Goal: Task Accomplishment & Management: Manage account settings

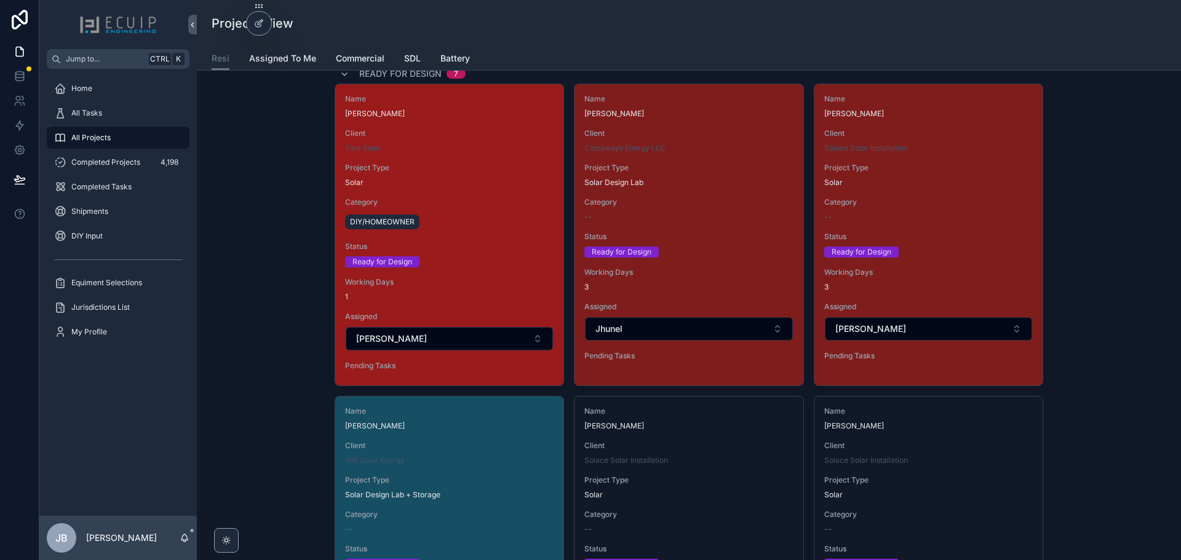
scroll to position [1353, 0]
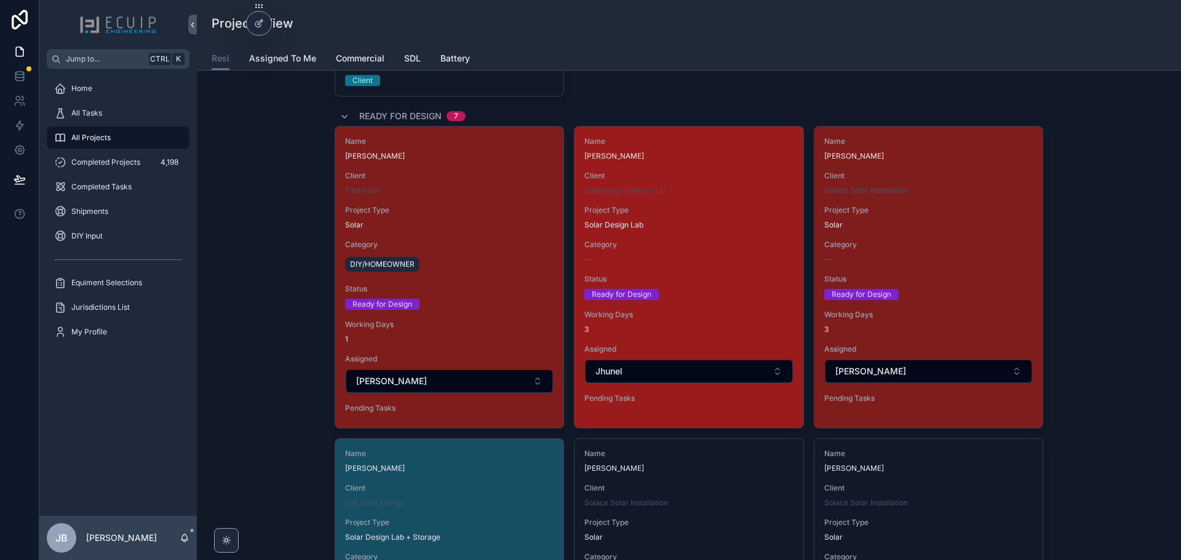
click at [683, 248] on span "Category" at bounding box center [688, 245] width 208 height 10
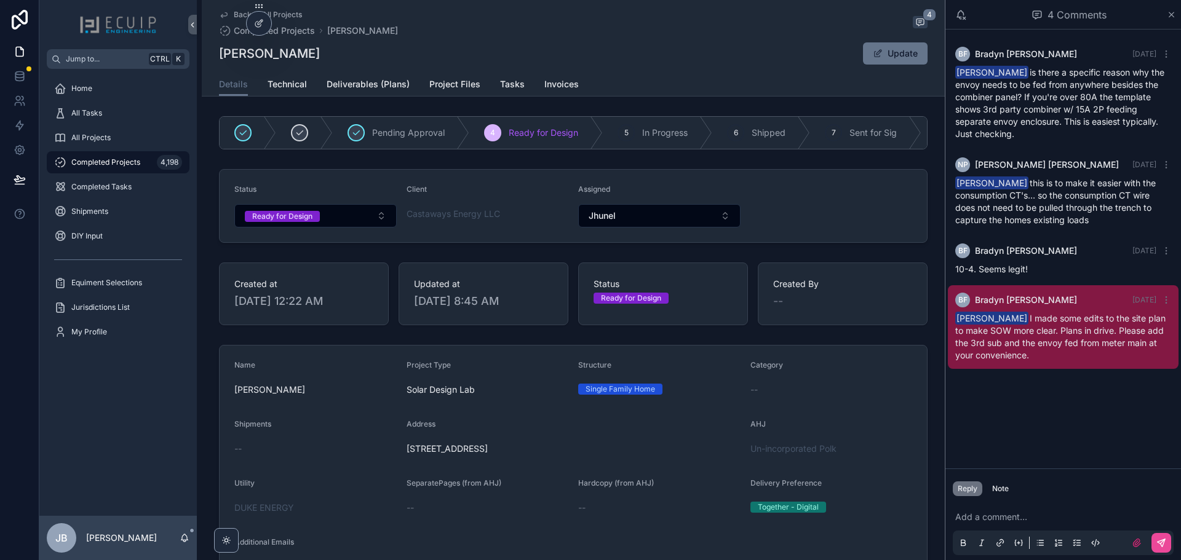
drag, startPoint x: 330, startPoint y: 56, endPoint x: 217, endPoint y: 57, distance: 112.5
click at [219, 57] on div "Lakeisha Williams Update" at bounding box center [573, 53] width 708 height 23
copy h1 "Lakeisha Williams"
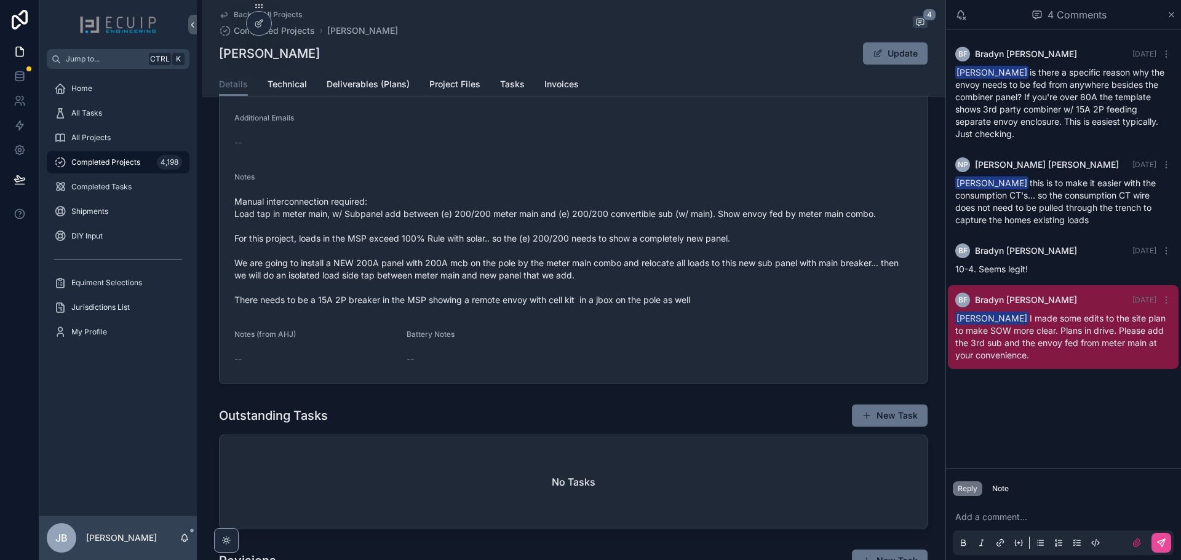
scroll to position [430, 0]
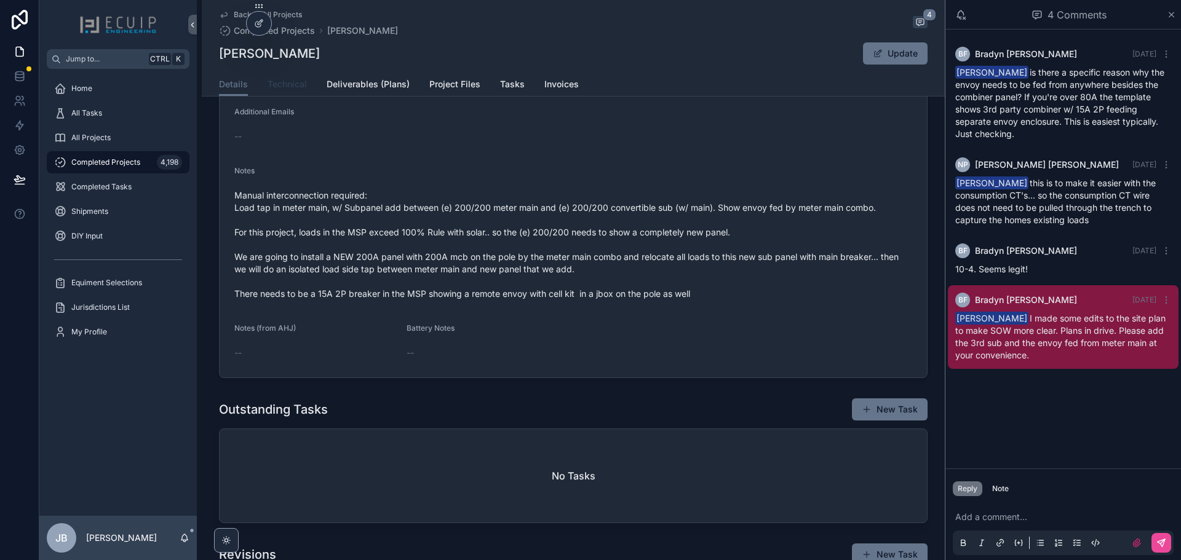
click at [276, 90] on span "Technical" at bounding box center [287, 84] width 39 height 12
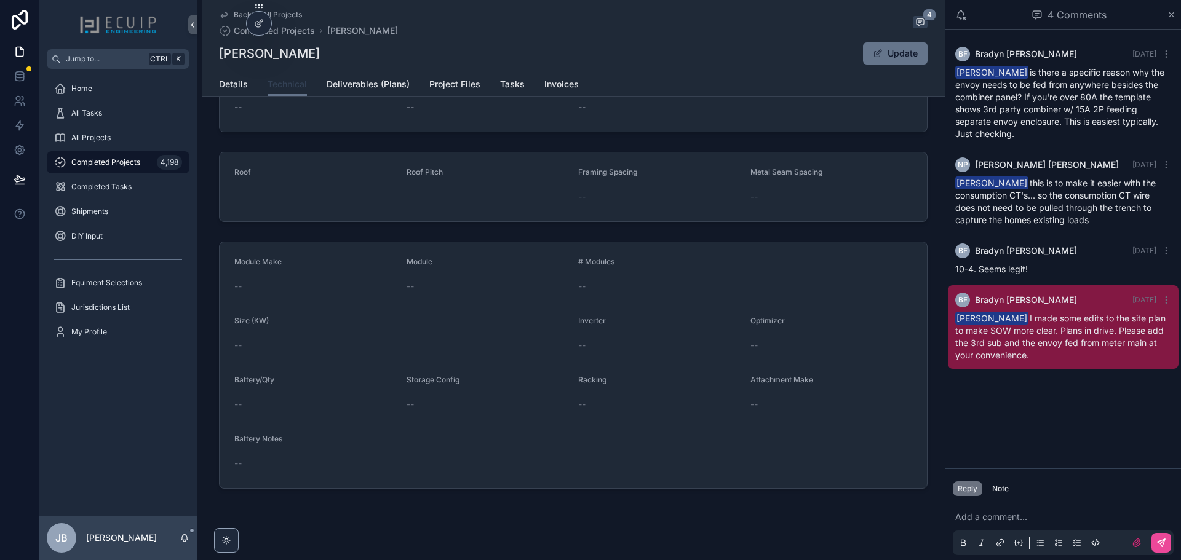
scroll to position [156, 0]
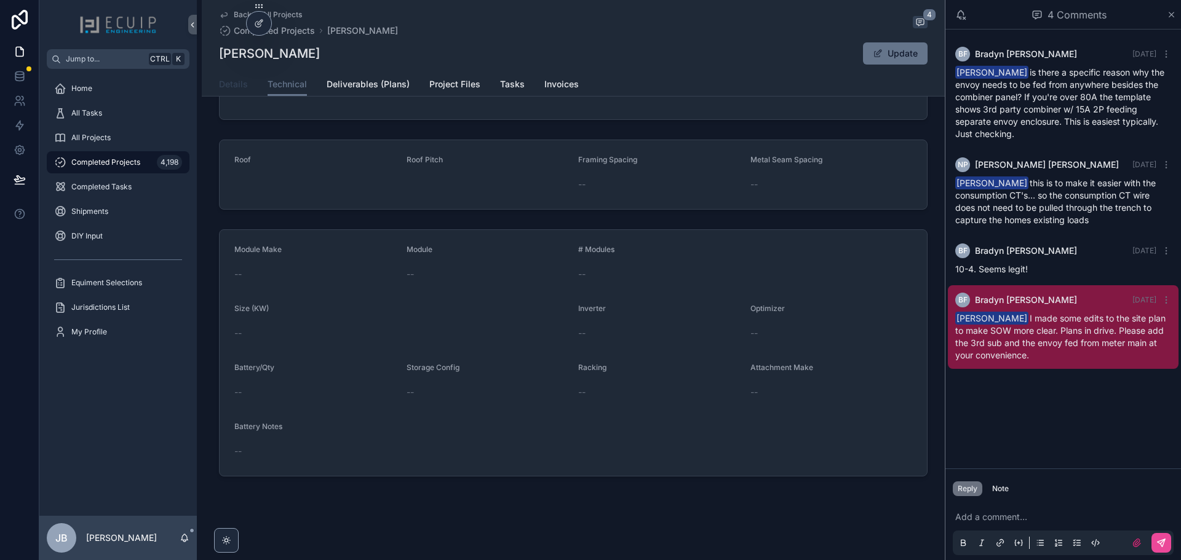
click at [228, 84] on span "Details" at bounding box center [233, 84] width 29 height 12
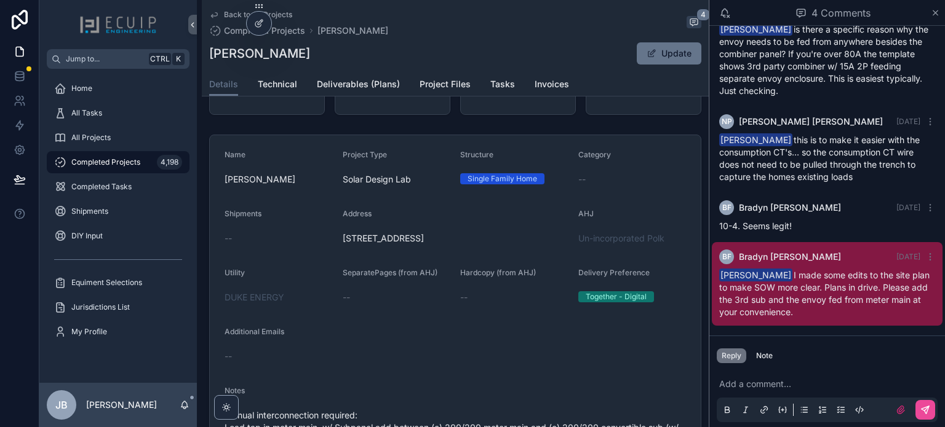
scroll to position [90, 0]
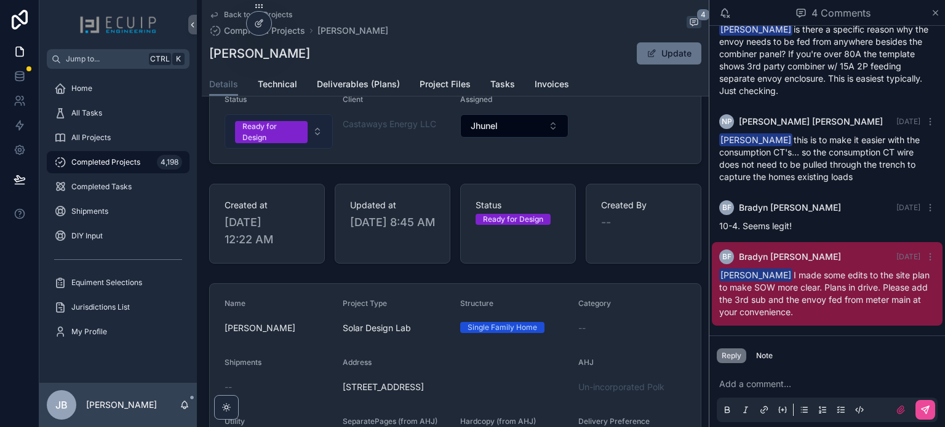
click at [276, 140] on div "Ready for Design" at bounding box center [271, 132] width 58 height 22
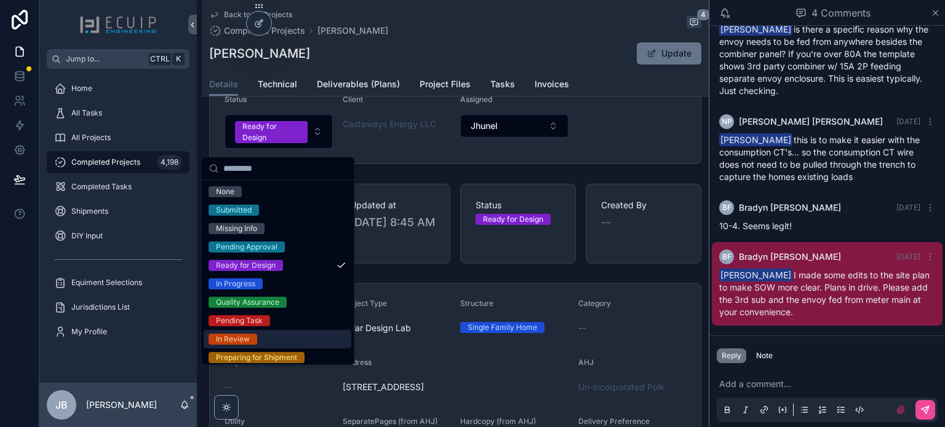
click at [244, 335] on div "In Review" at bounding box center [233, 339] width 34 height 11
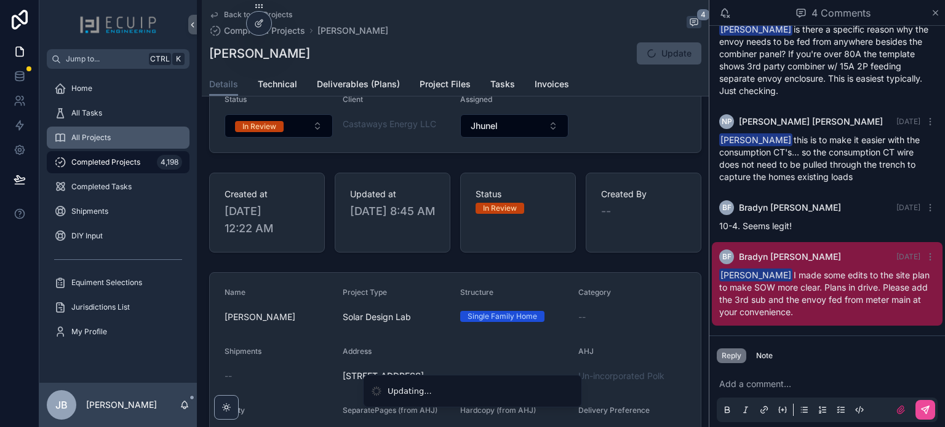
click at [101, 135] on span "All Projects" at bounding box center [90, 138] width 39 height 10
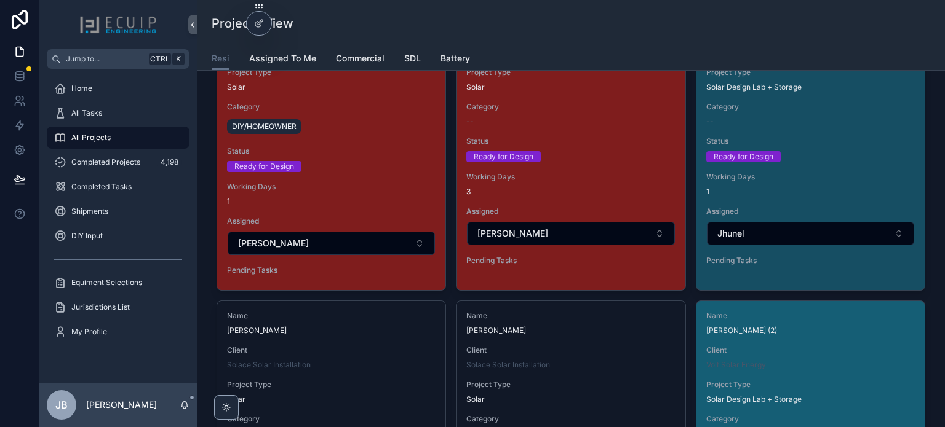
scroll to position [1476, 0]
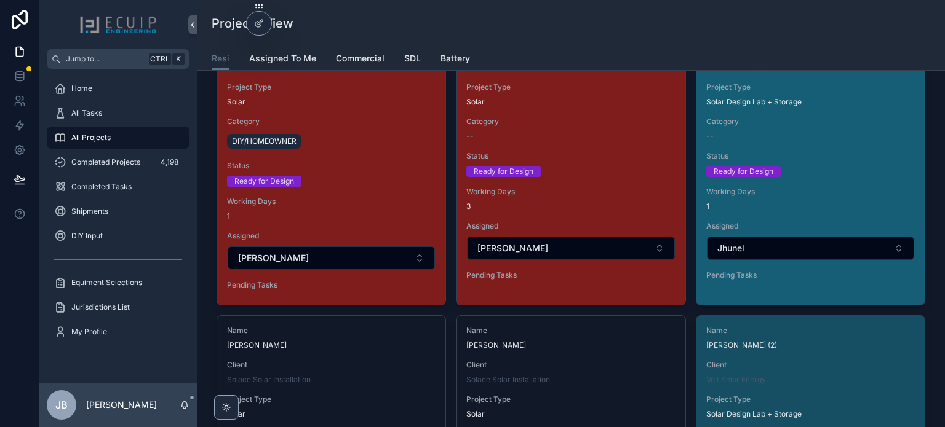
click at [826, 158] on span "Status" at bounding box center [810, 156] width 208 height 10
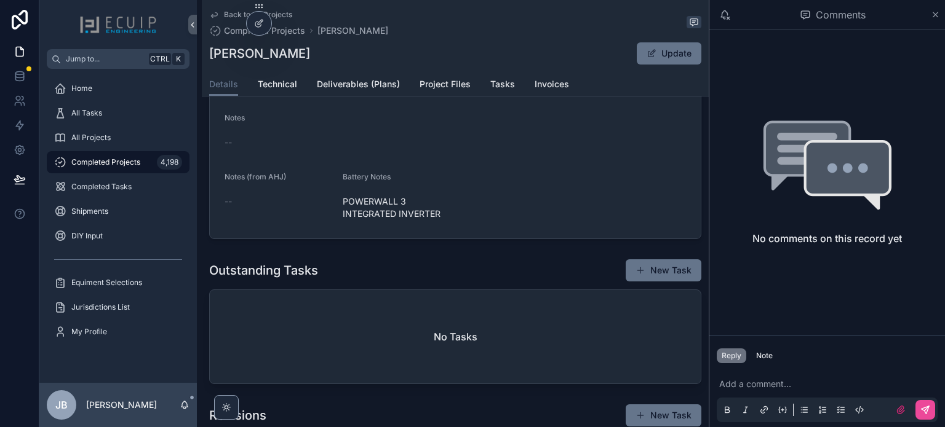
scroll to position [492, 0]
click at [292, 91] on link "Technical" at bounding box center [277, 85] width 39 height 25
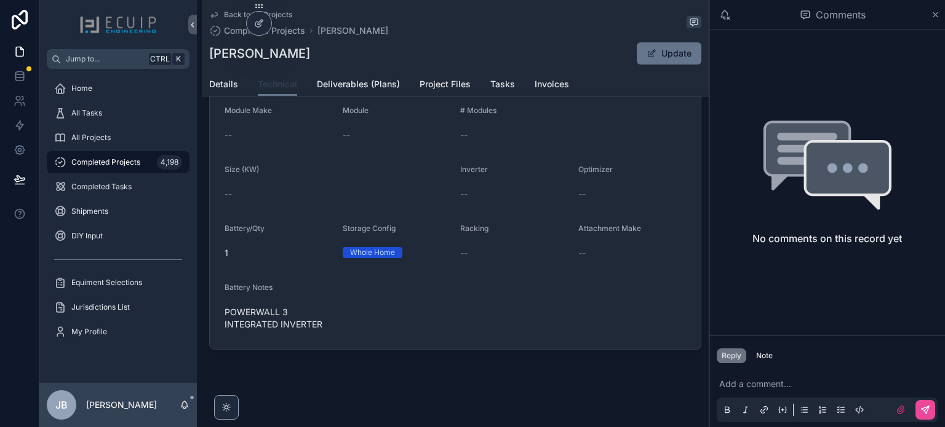
scroll to position [300, 0]
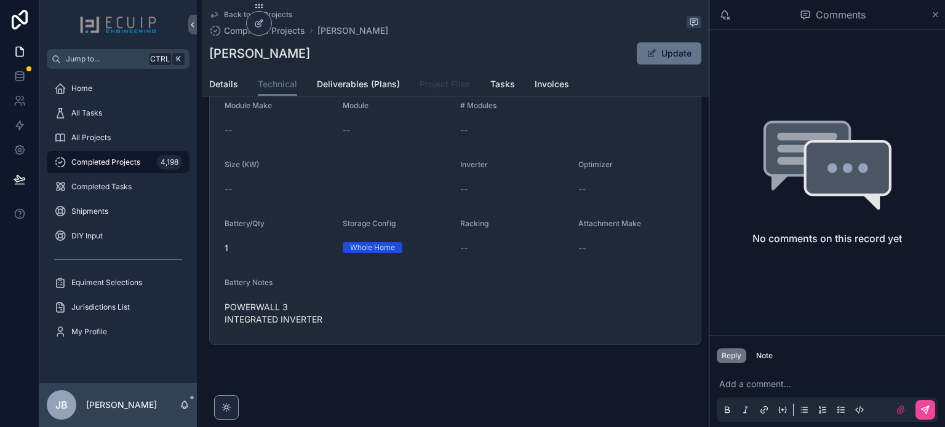
click at [453, 84] on span "Project Files" at bounding box center [444, 84] width 51 height 12
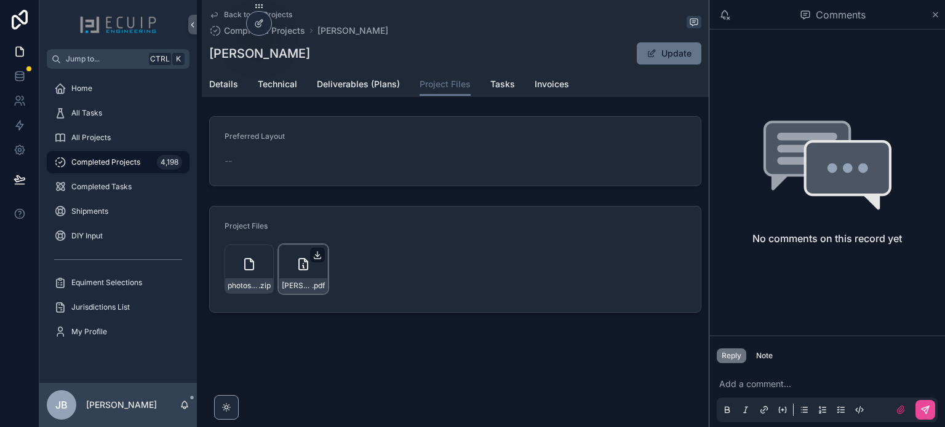
click at [317, 252] on icon "scrollable content" at bounding box center [317, 255] width 10 height 10
click at [268, 90] on span "Technical" at bounding box center [277, 84] width 39 height 12
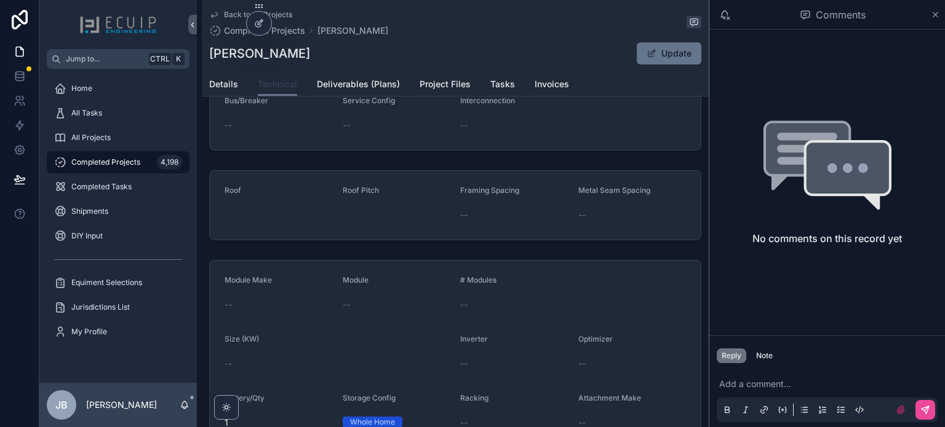
scroll to position [246, 0]
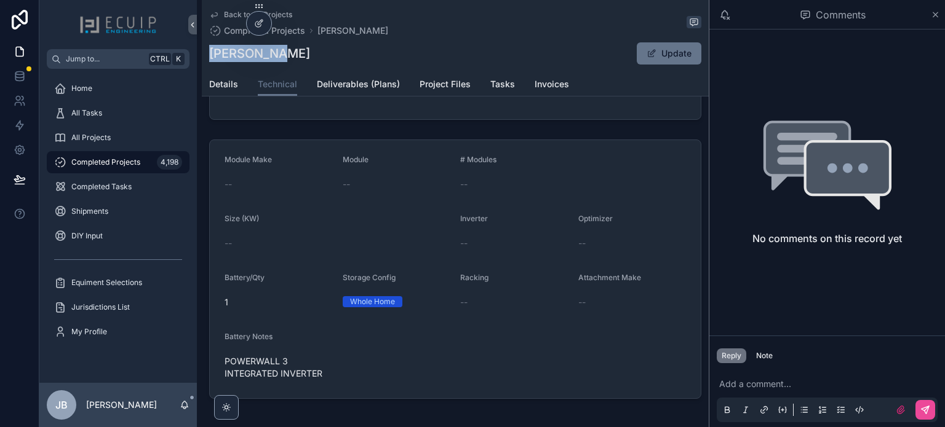
drag, startPoint x: 278, startPoint y: 54, endPoint x: 204, endPoint y: 55, distance: 73.8
click at [204, 55] on div "Back to All Projects Completed Projects Seth Flood Seth Flood Update Technical …" at bounding box center [455, 48] width 507 height 97
copy h1 "Seth Flood"
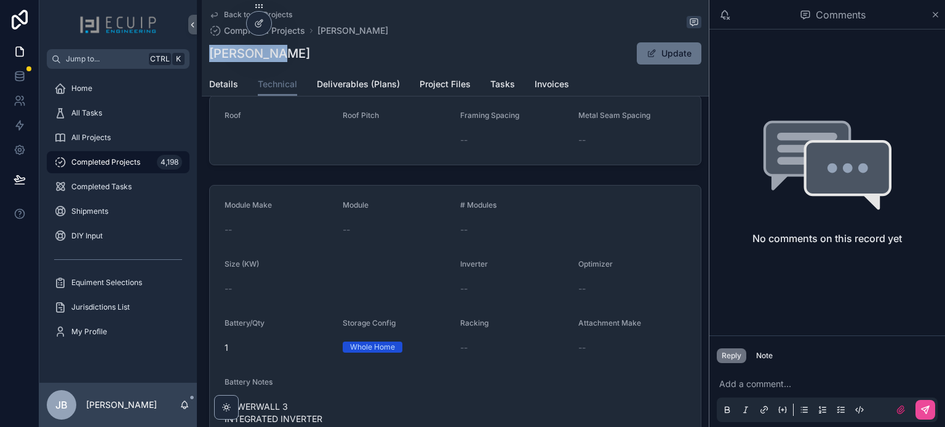
scroll to position [0, 0]
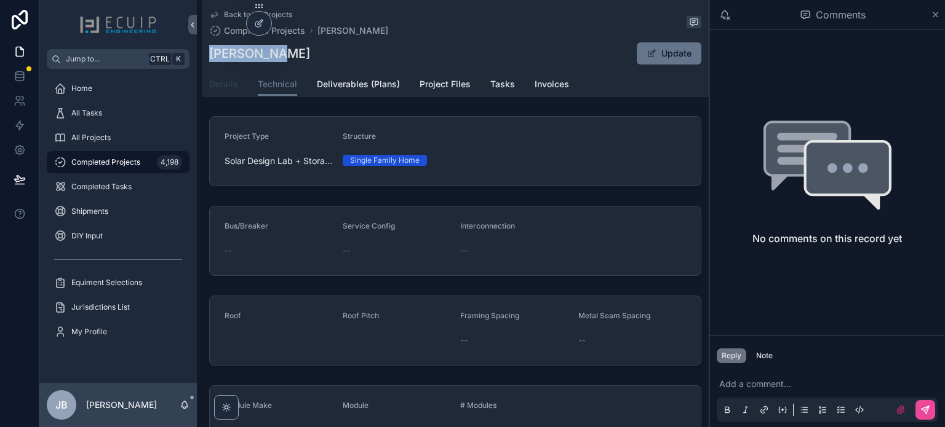
click at [219, 87] on span "Details" at bounding box center [223, 84] width 29 height 12
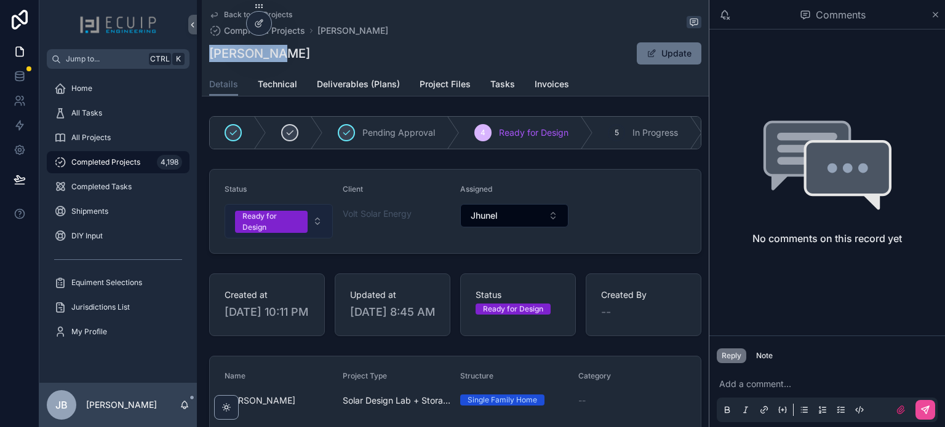
click at [260, 223] on div "Ready for Design" at bounding box center [271, 222] width 58 height 22
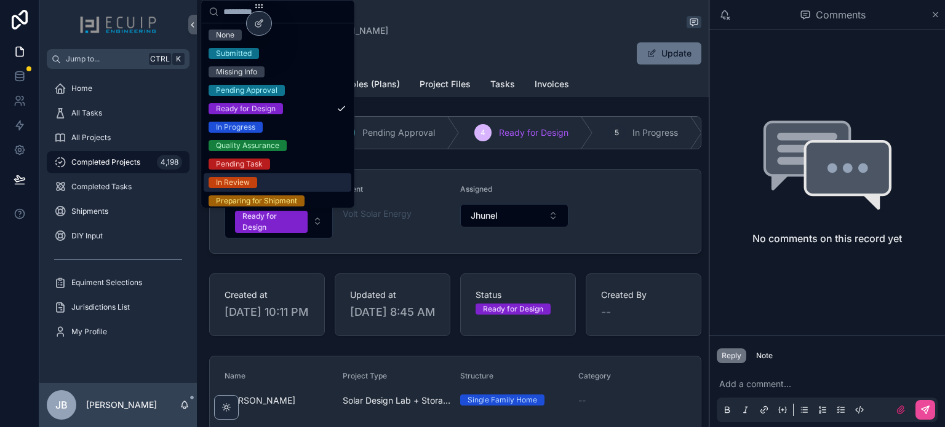
click at [246, 177] on div "In Review" at bounding box center [233, 182] width 34 height 11
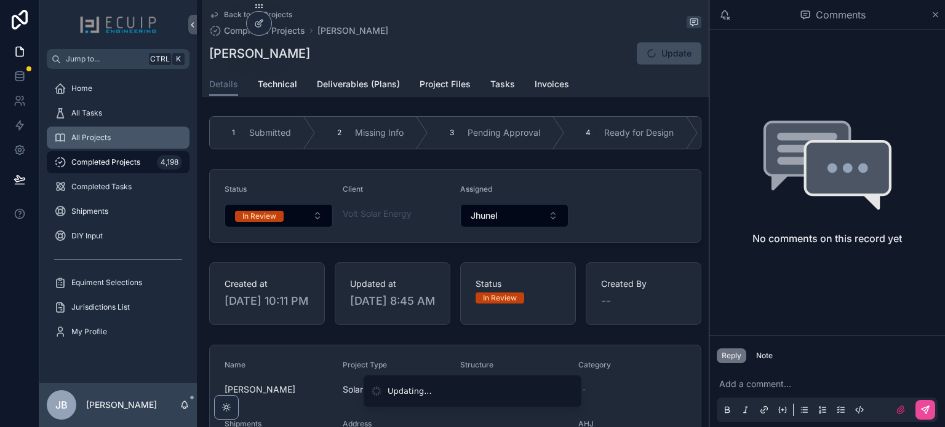
click at [100, 131] on div "All Projects" at bounding box center [118, 138] width 128 height 20
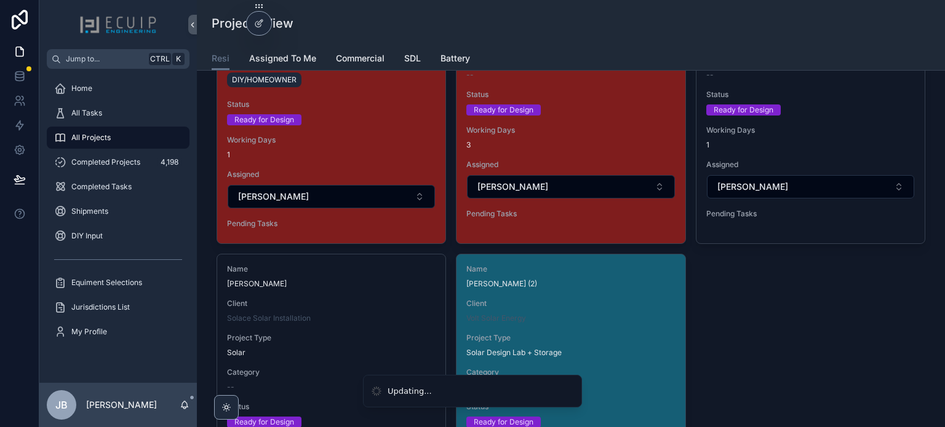
scroll to position [1722, 0]
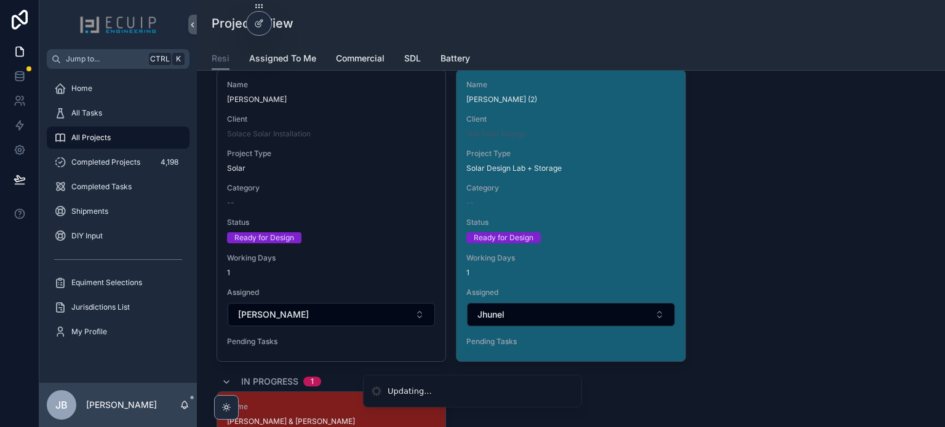
click at [600, 189] on span "Category" at bounding box center [570, 188] width 208 height 10
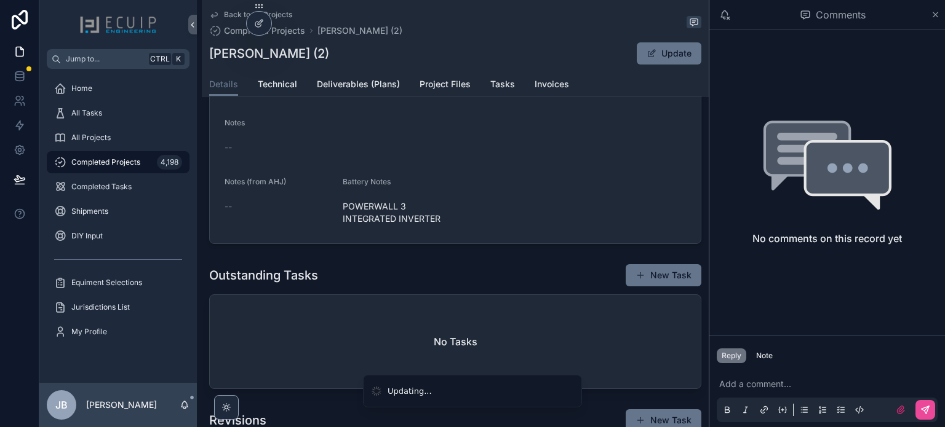
scroll to position [492, 0]
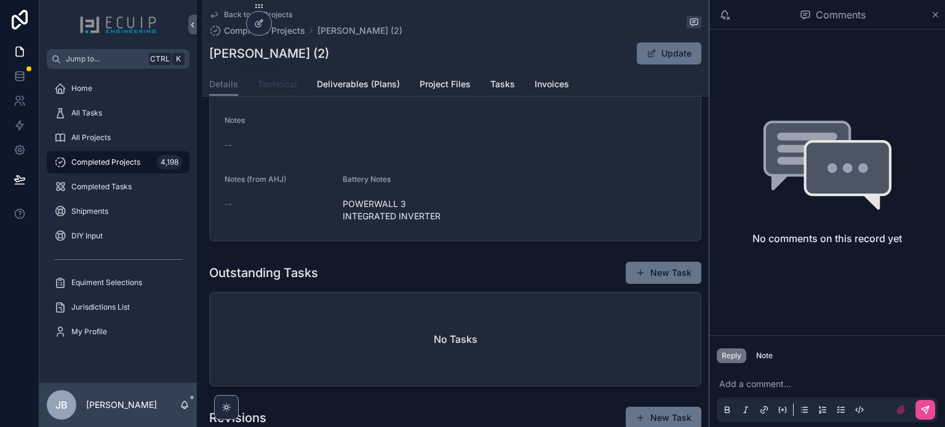
click at [289, 89] on span "Technical" at bounding box center [277, 84] width 39 height 12
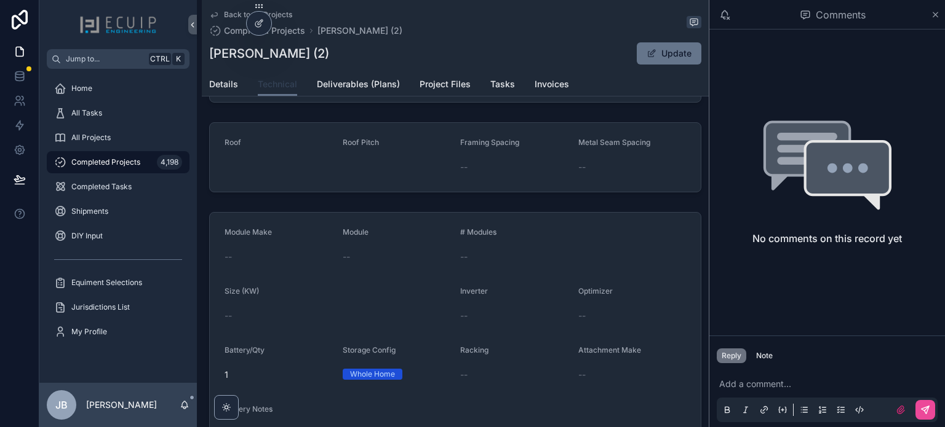
scroll to position [184, 0]
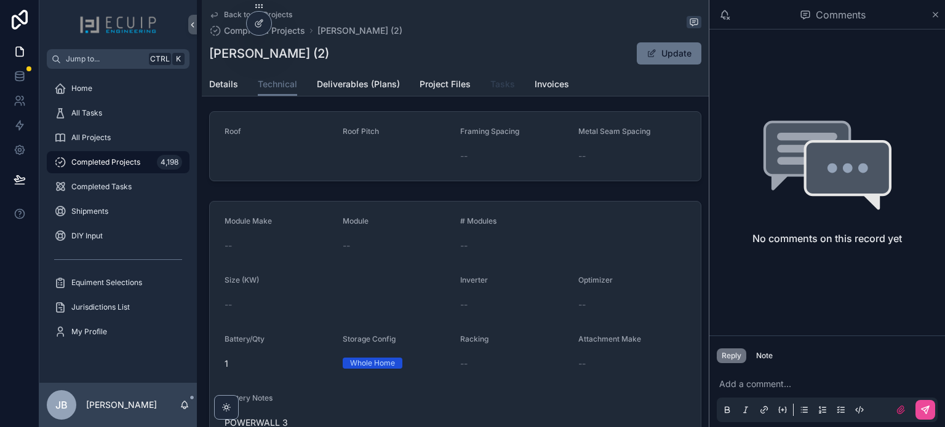
click at [493, 90] on span "Tasks" at bounding box center [502, 84] width 25 height 12
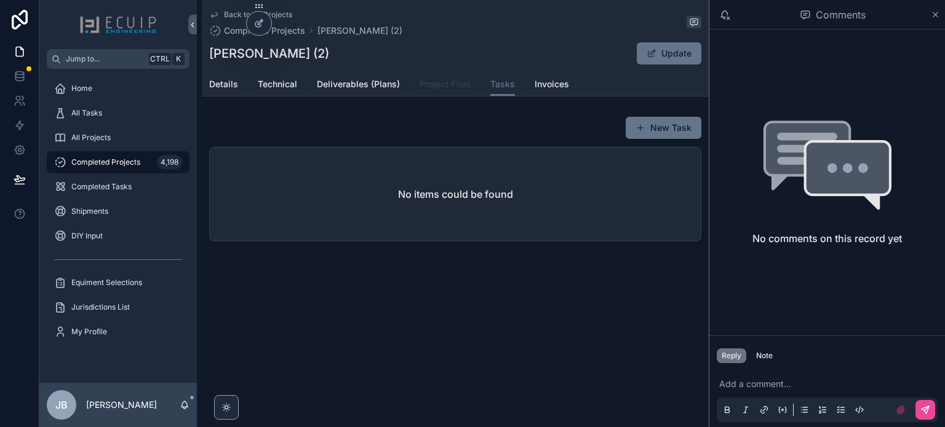
click at [442, 95] on link "Project Files" at bounding box center [444, 85] width 51 height 25
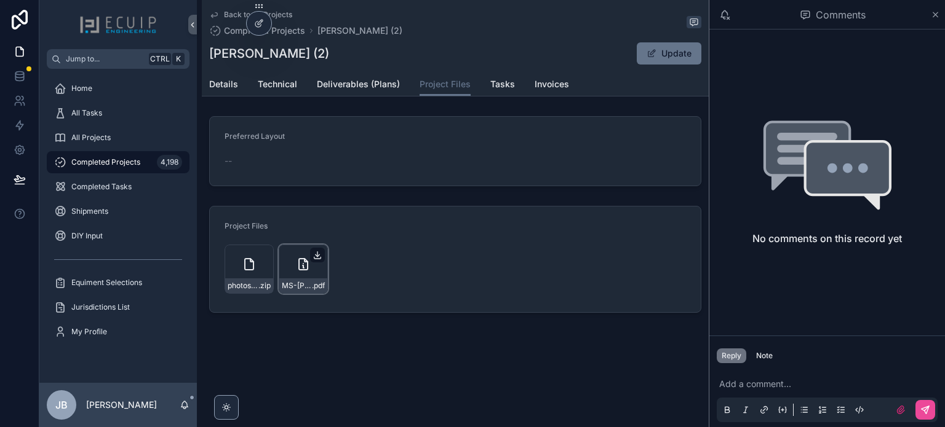
click at [317, 256] on icon "scrollable content" at bounding box center [317, 256] width 4 height 2
drag, startPoint x: 350, startPoint y: 56, endPoint x: 211, endPoint y: 56, distance: 139.0
click at [211, 56] on div "MS MARIA SUAREZ (2) Update" at bounding box center [455, 53] width 492 height 23
copy h1 "MS MARIA SUAREZ (2)"
click at [231, 89] on span "Details" at bounding box center [223, 84] width 29 height 12
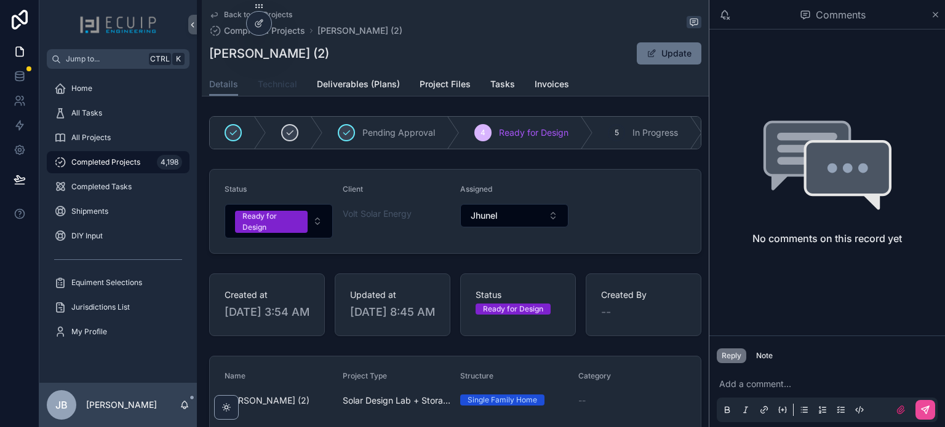
click at [278, 89] on span "Technical" at bounding box center [277, 84] width 39 height 12
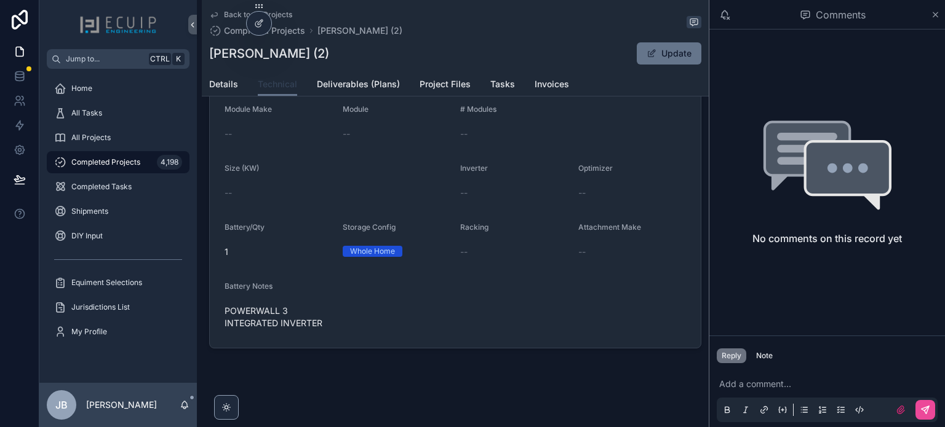
scroll to position [300, 0]
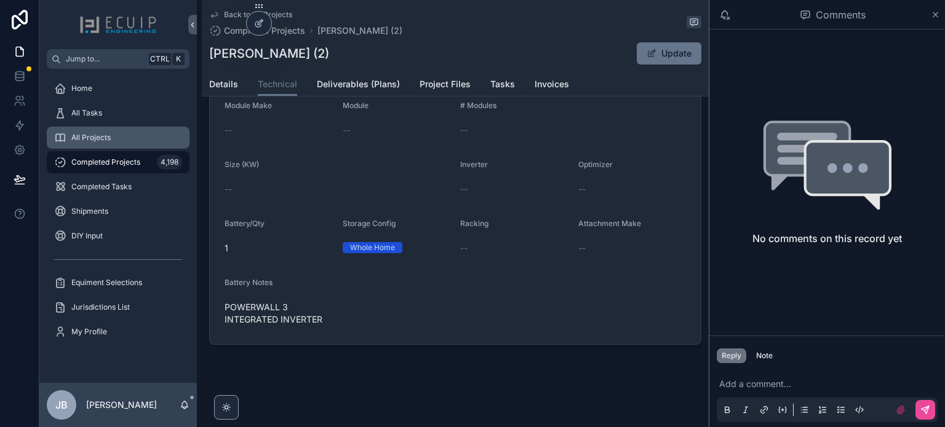
click at [96, 127] on link "All Projects" at bounding box center [118, 138] width 143 height 22
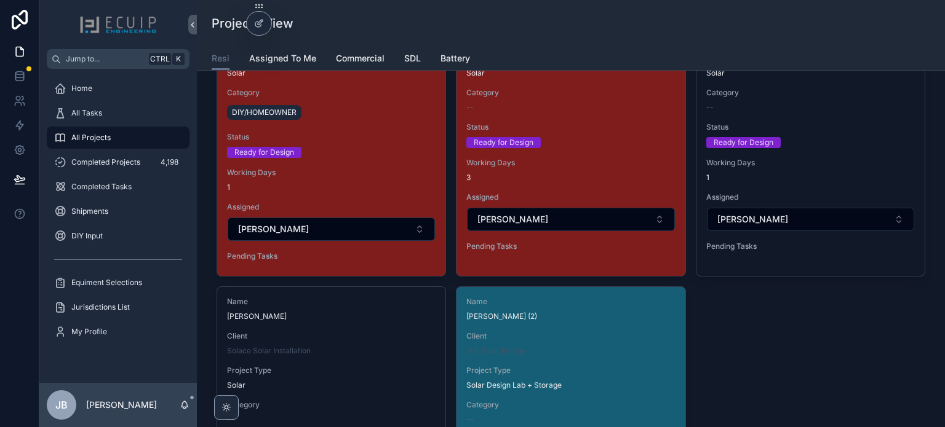
scroll to position [1599, 0]
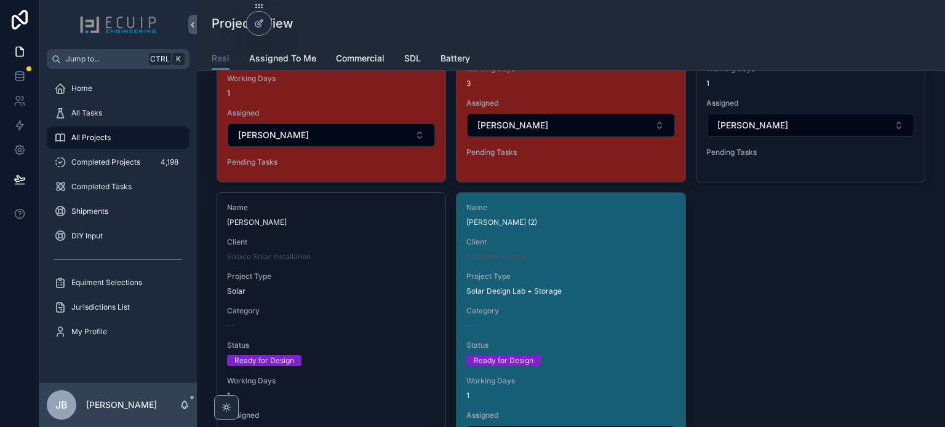
click at [605, 292] on div "Solar Design Lab + Storage" at bounding box center [570, 292] width 208 height 10
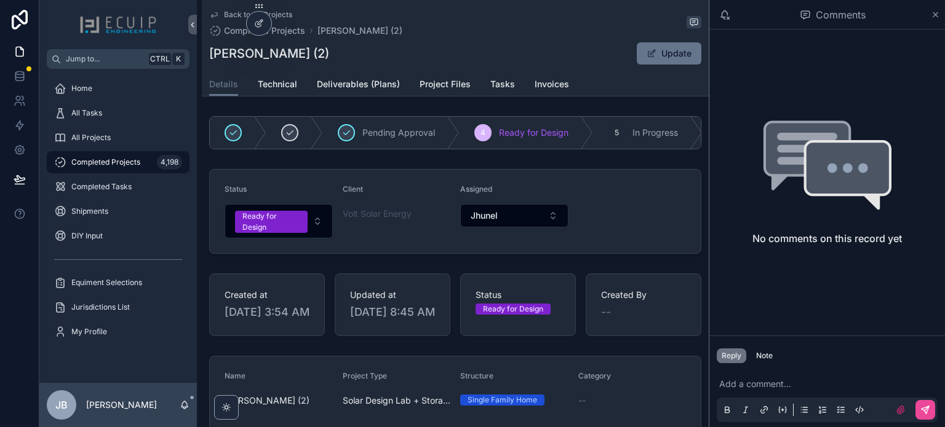
drag, startPoint x: 352, startPoint y: 54, endPoint x: 212, endPoint y: 59, distance: 140.9
click at [212, 59] on div "MS MARIA SUAREZ (2) Update" at bounding box center [455, 53] width 492 height 23
copy h1 "MS MARIA SUAREZ (2)"
click at [277, 221] on div "Ready for Design" at bounding box center [271, 222] width 58 height 22
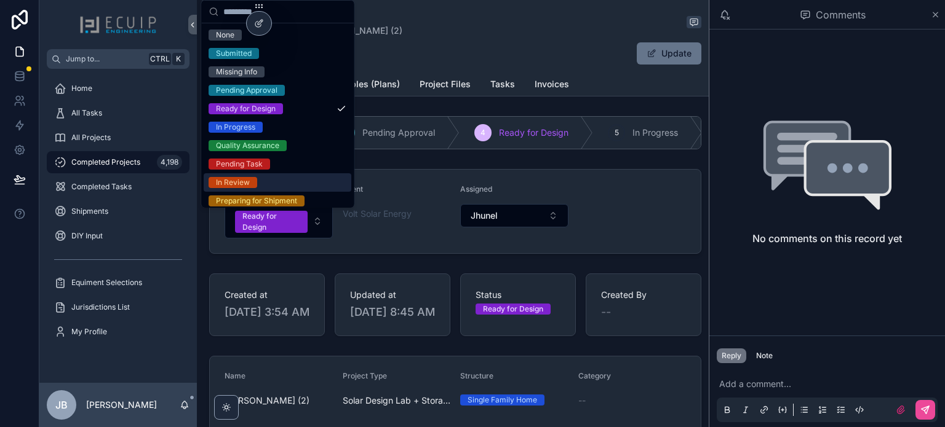
click at [266, 178] on div "In Review" at bounding box center [278, 182] width 148 height 18
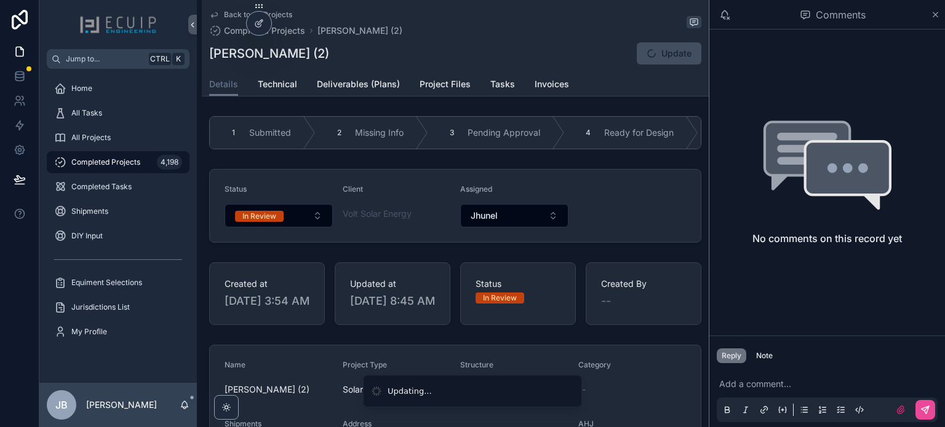
click at [600, 216] on form "Status In Review Client Volt Solar Energy Assigned Jhunel" at bounding box center [455, 206] width 491 height 73
click at [116, 95] on div "Home" at bounding box center [118, 89] width 128 height 20
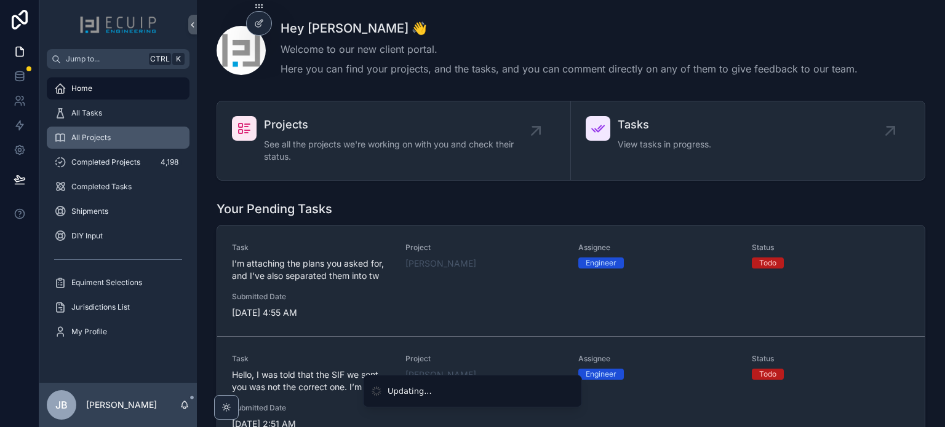
click at [137, 132] on div "All Projects" at bounding box center [118, 138] width 128 height 20
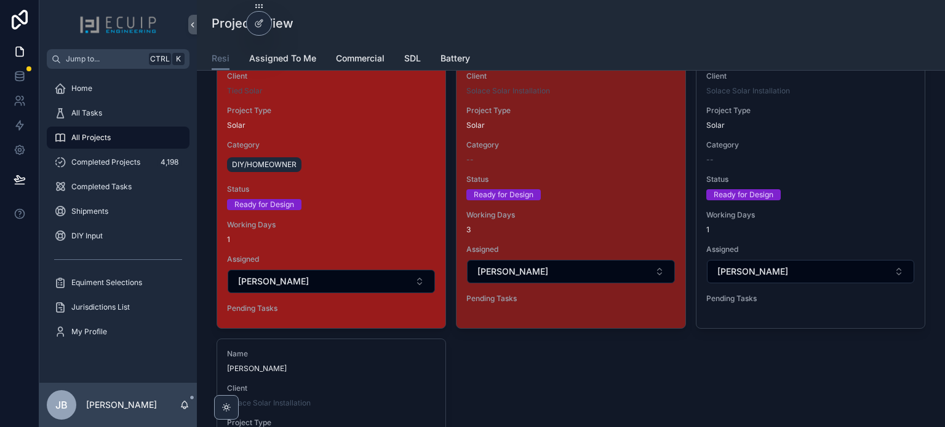
scroll to position [1414, 0]
